Goal: Task Accomplishment & Management: Use online tool/utility

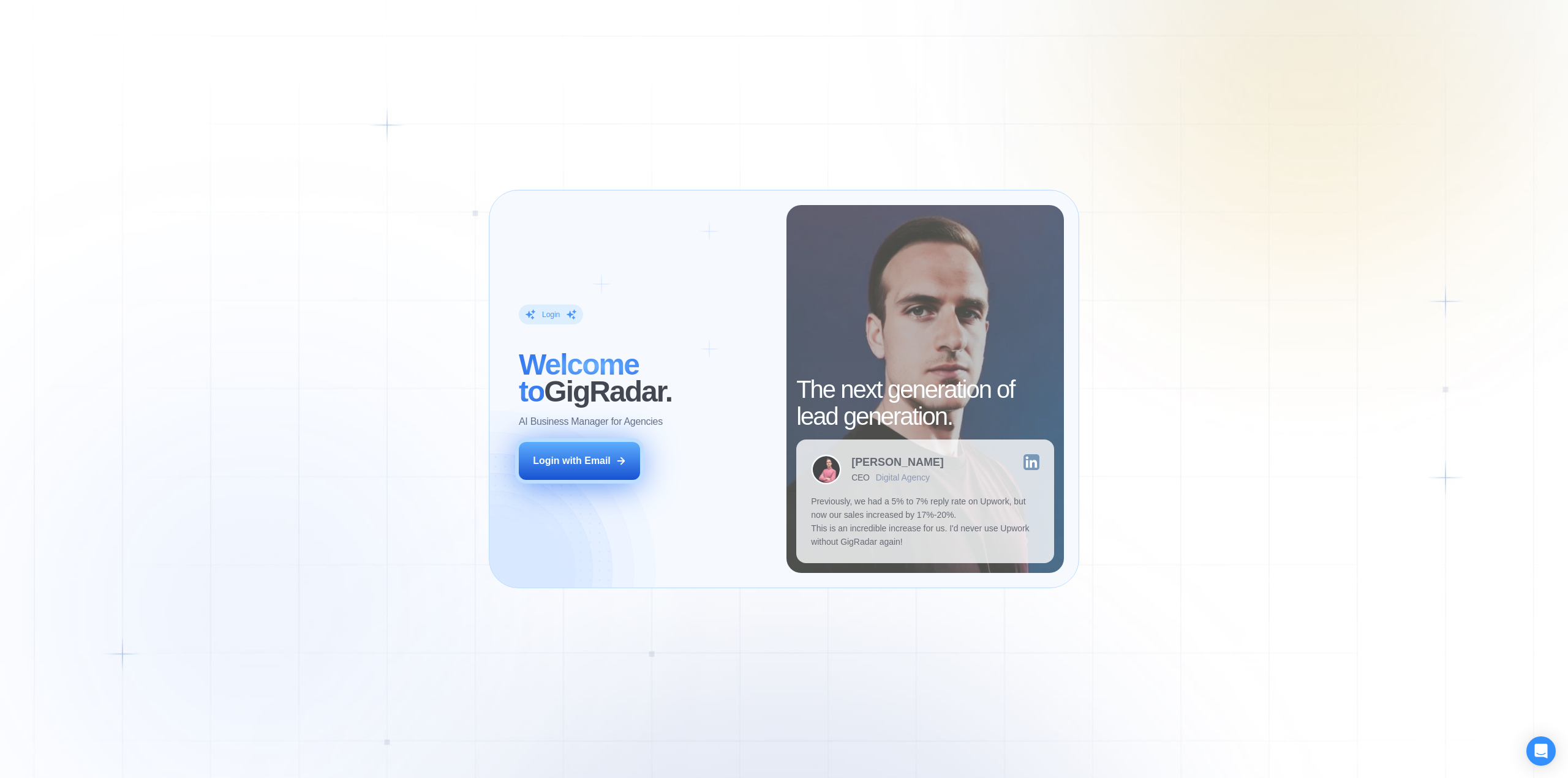
click at [584, 470] on button "Login with Email" at bounding box center [579, 461] width 121 height 38
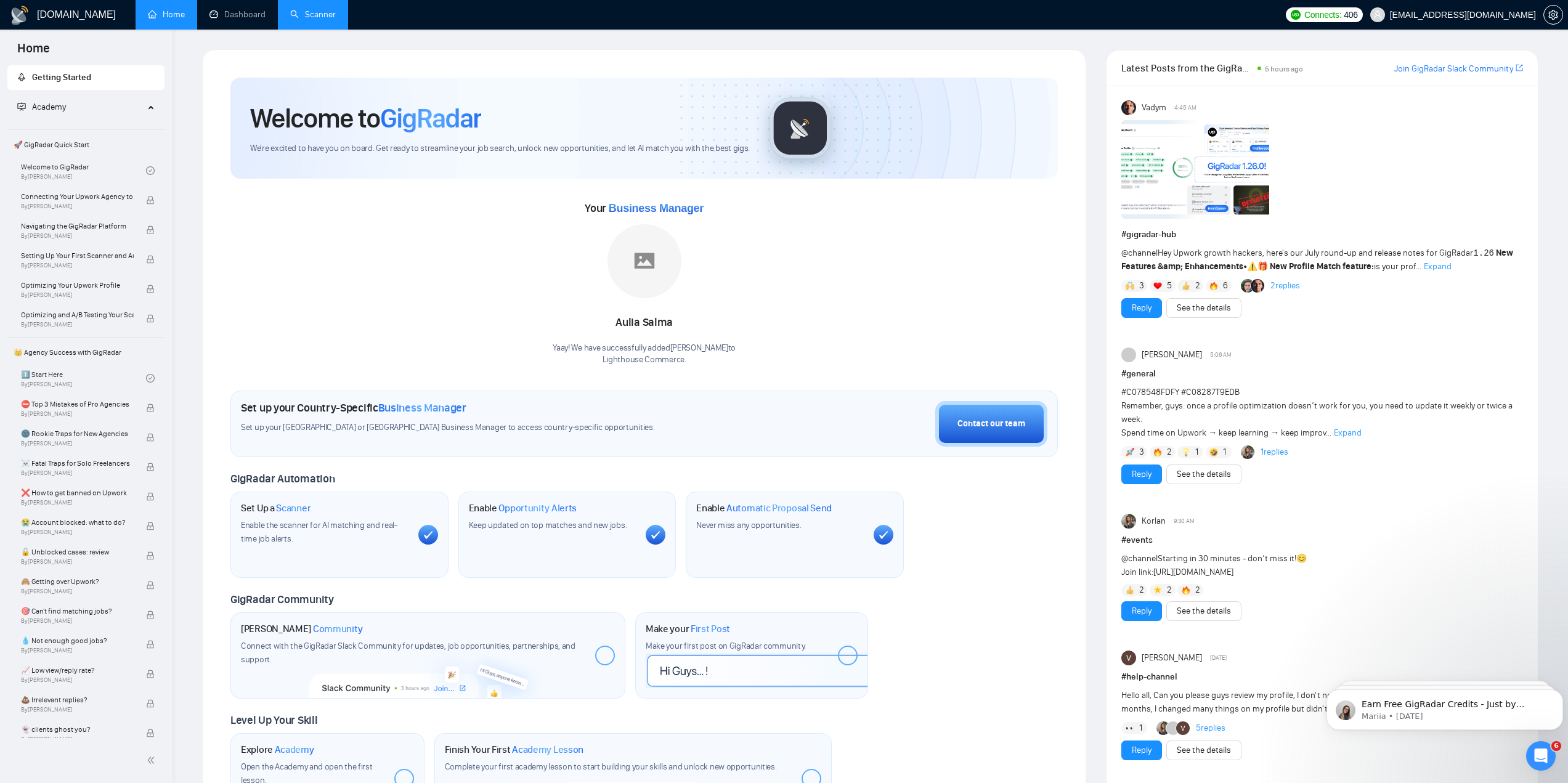
click at [325, 13] on link "Scanner" at bounding box center [313, 15] width 46 height 11
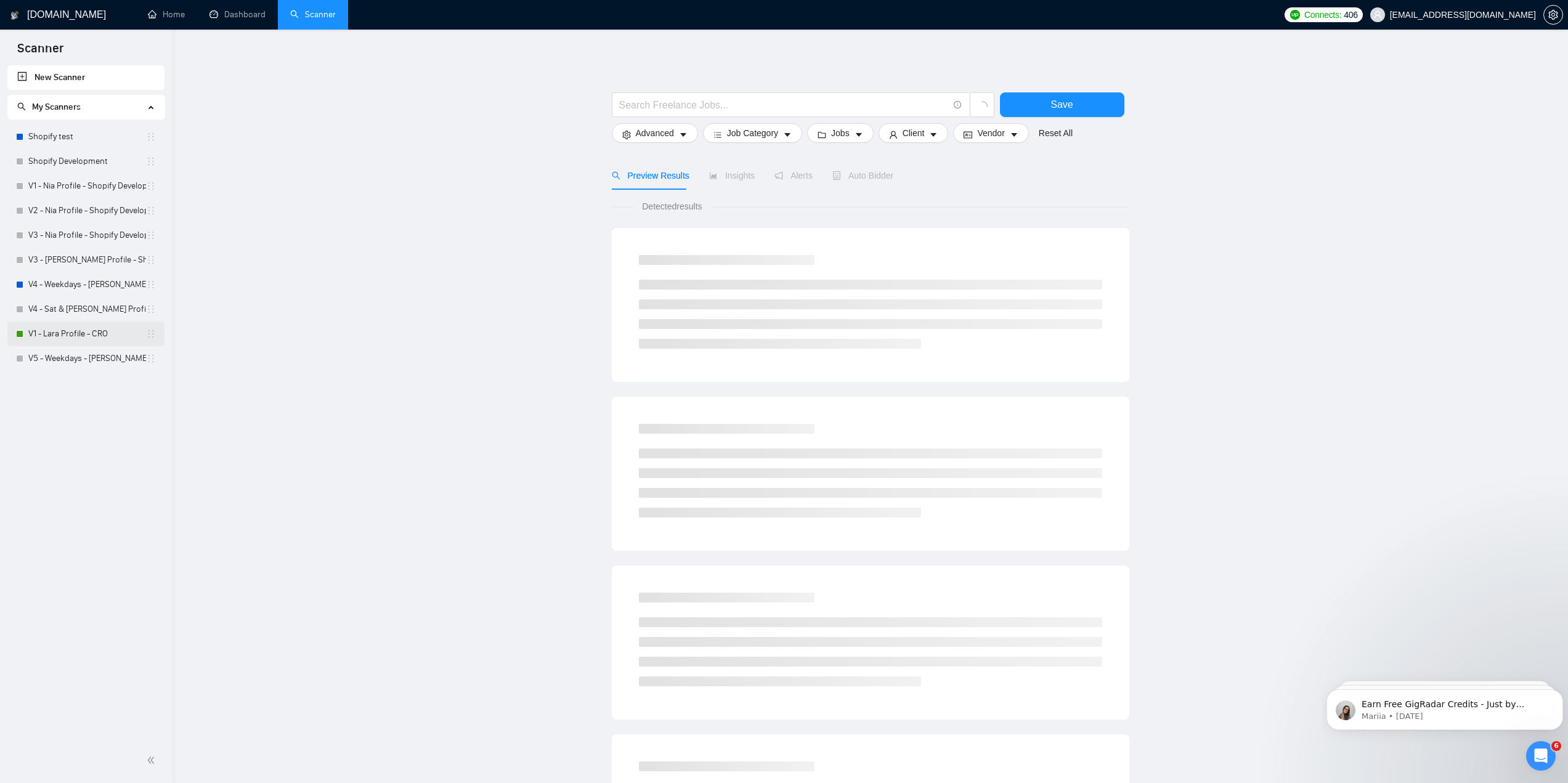
click at [71, 337] on link "V1 - Lara Profile - CRO" at bounding box center [86, 333] width 117 height 25
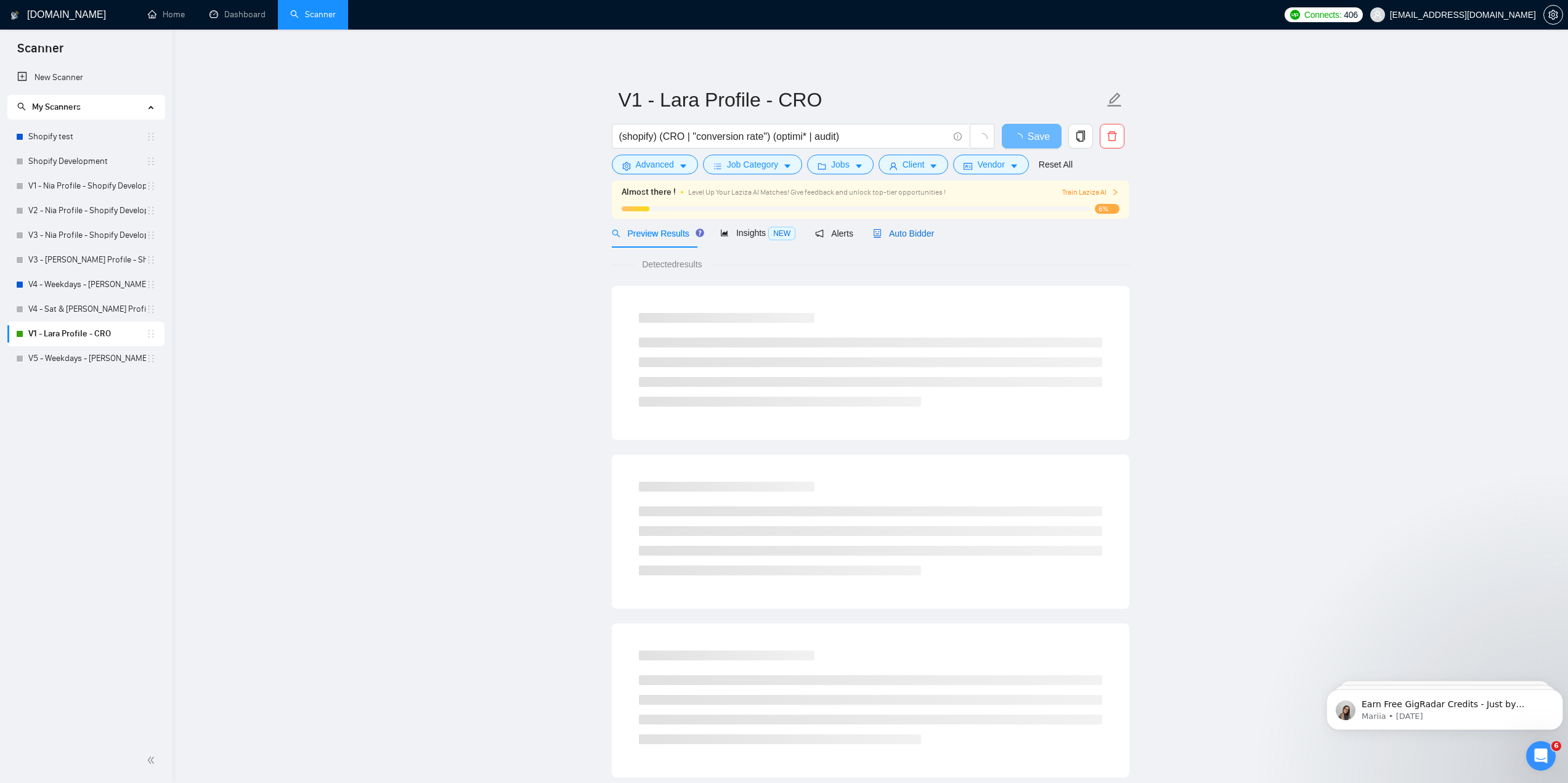
click at [908, 229] on span "Auto Bidder" at bounding box center [903, 233] width 61 height 10
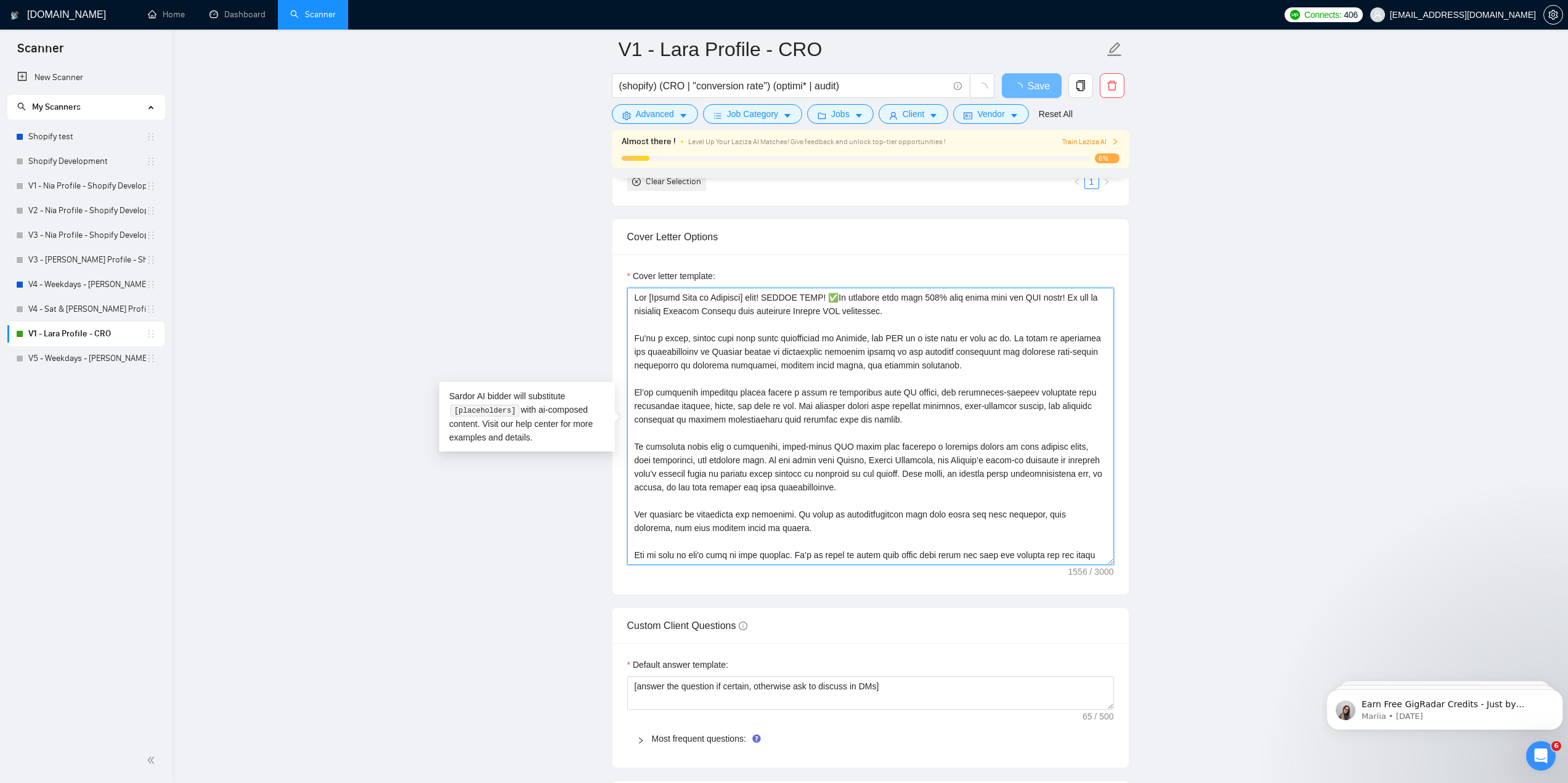
drag, startPoint x: 663, startPoint y: 559, endPoint x: 632, endPoint y: 254, distance: 306.6
click at [632, 254] on div "Cover Letter Options Cover letter template:" at bounding box center [870, 407] width 518 height 377
